Goal: Task Accomplishment & Management: Use online tool/utility

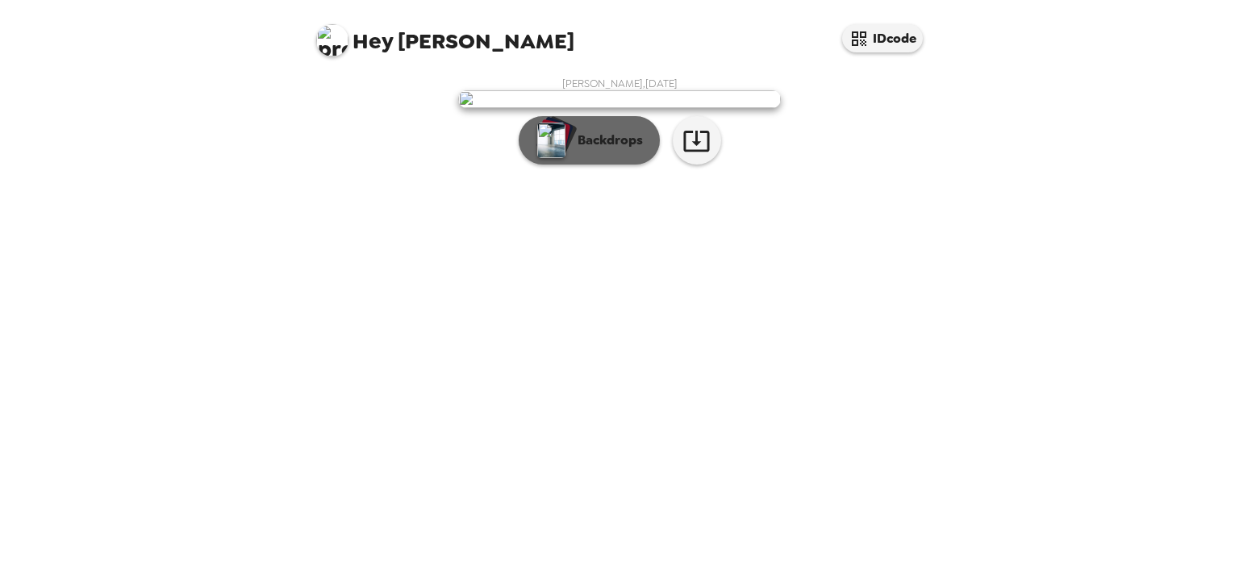
click at [598, 150] on p "Backdrops" at bounding box center [605, 140] width 73 height 19
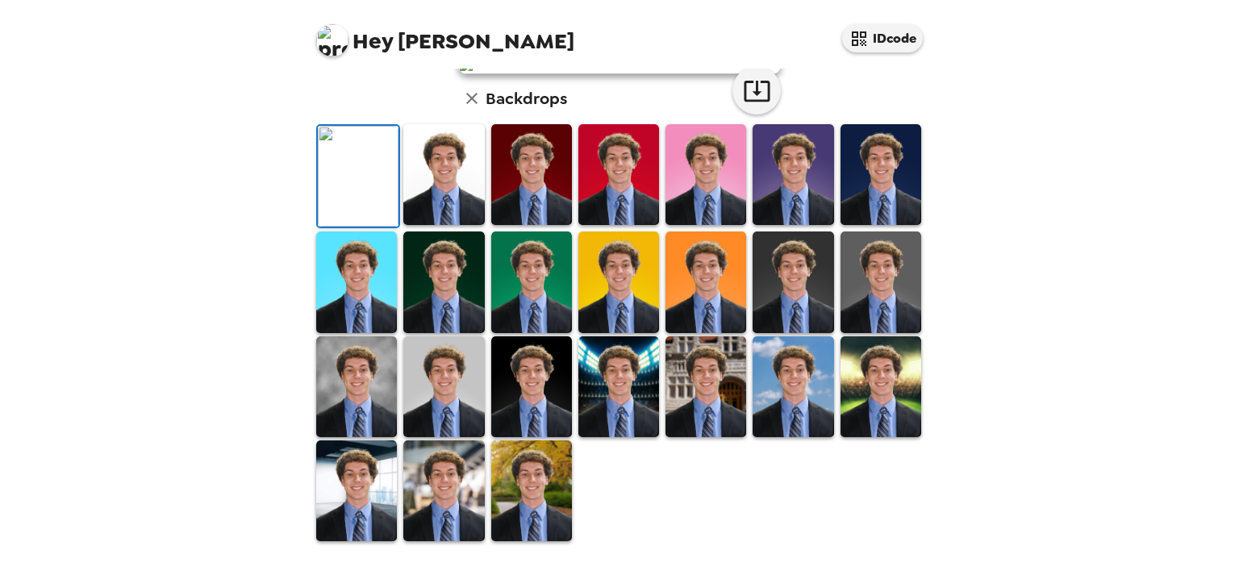
scroll to position [366, 0]
click at [436, 225] on img at bounding box center [443, 174] width 81 height 101
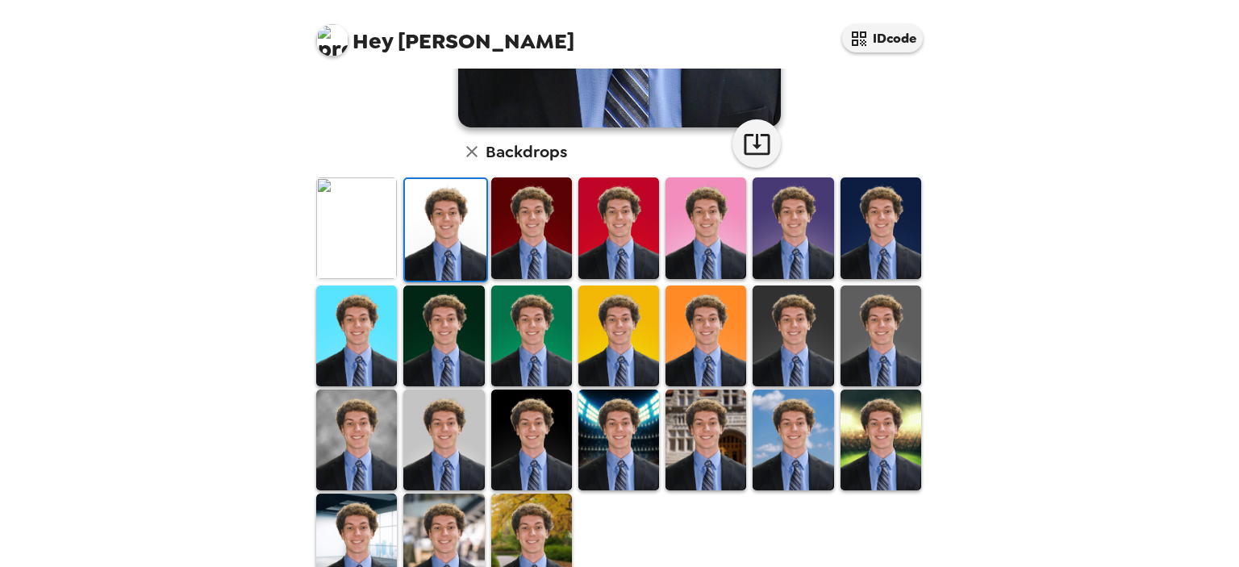
scroll to position [411, 0]
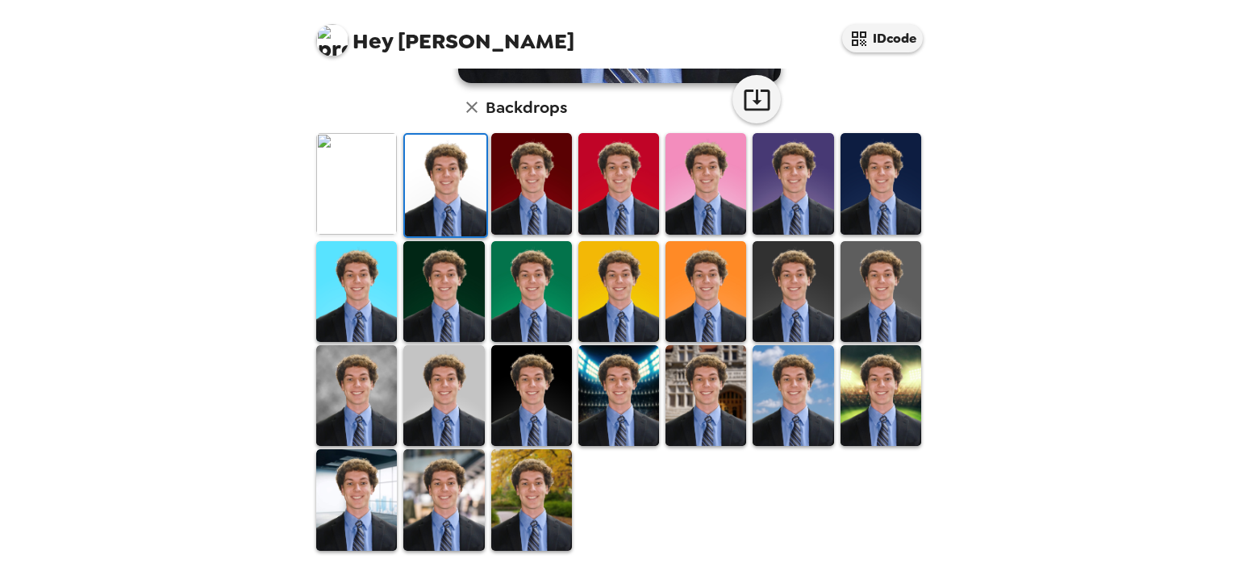
click at [385, 219] on img at bounding box center [356, 183] width 81 height 101
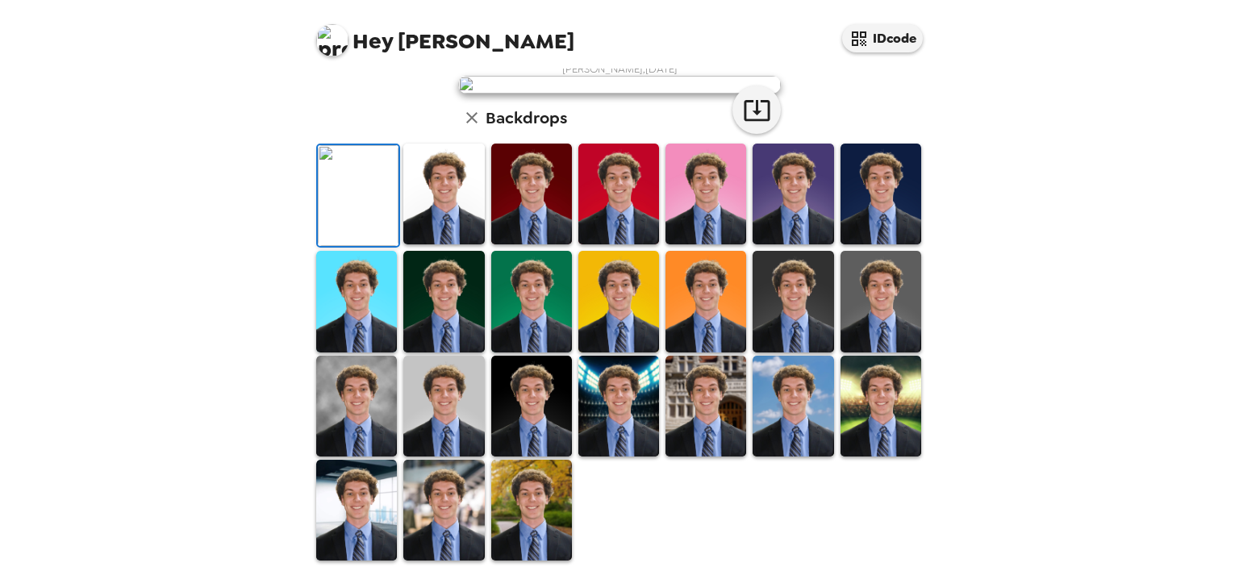
scroll to position [0, 0]
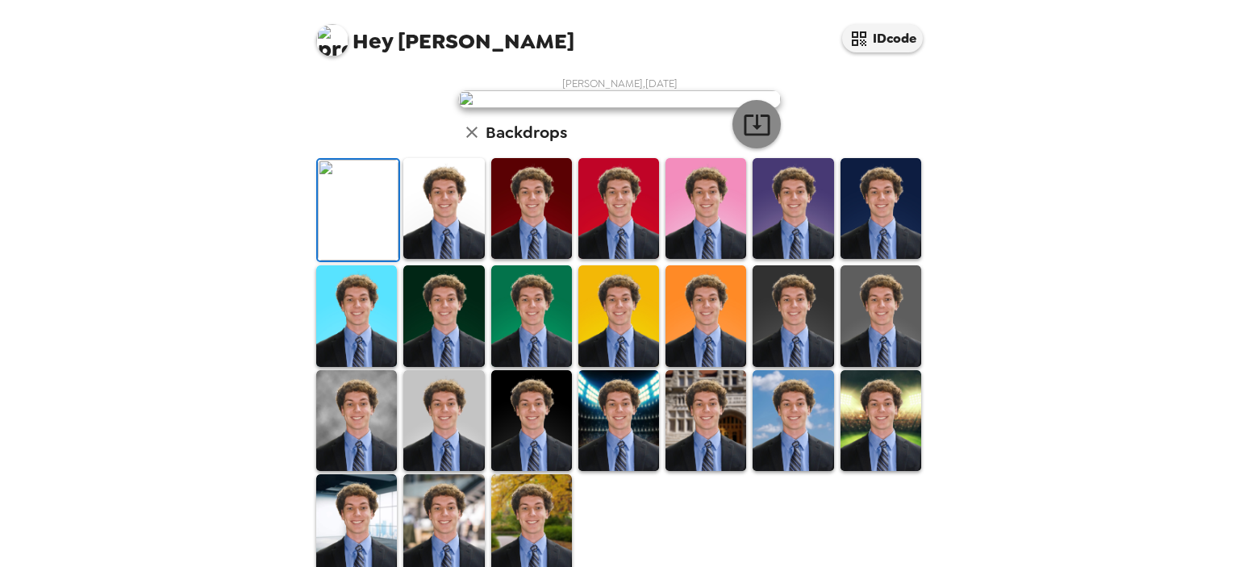
click at [743, 139] on icon "button" at bounding box center [757, 124] width 28 height 28
